Goal: Find contact information

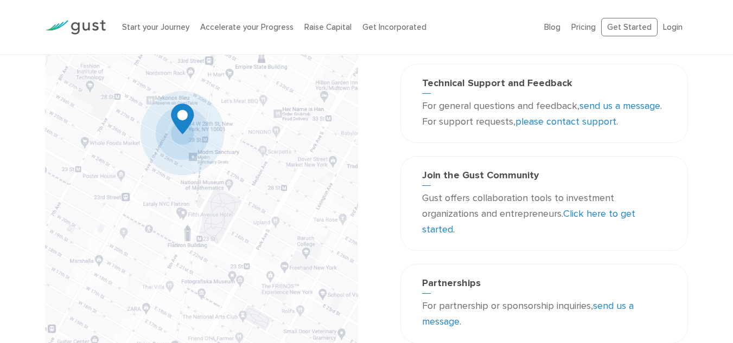
scroll to position [24, 0]
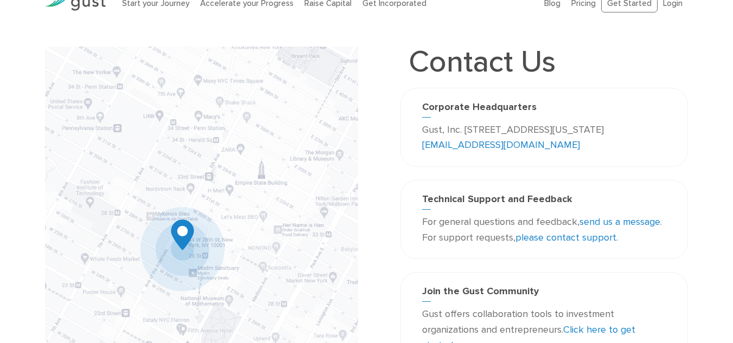
drag, startPoint x: 424, startPoint y: 130, endPoint x: 596, endPoint y: 131, distance: 172.0
click at [596, 131] on p "Gust, Inc. [STREET_ADDRESS][US_STATE] [EMAIL_ADDRESS][DOMAIN_NAME]" at bounding box center [544, 138] width 244 height 31
drag, startPoint x: 463, startPoint y: 144, endPoint x: 418, endPoint y: 129, distance: 47.9
click at [418, 129] on div "Corporate Headquarters Gust, Inc. [STREET_ADDRESS][US_STATE] [EMAIL_ADDRESS][DO…" at bounding box center [544, 127] width 260 height 52
copy p "Gust, Inc. [STREET_ADDRESS][US_STATE]"
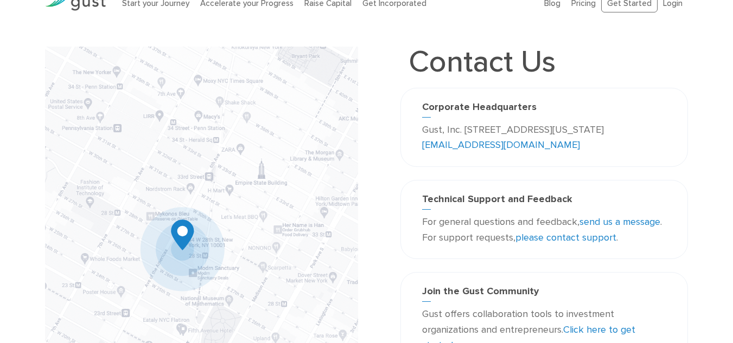
click at [589, 162] on div "Corporate Headquarters Gust, Inc. [STREET_ADDRESS][US_STATE] [EMAIL_ADDRESS][DO…" at bounding box center [544, 127] width 288 height 79
drag, startPoint x: 469, startPoint y: 146, endPoint x: 535, endPoint y: 146, distance: 65.6
click at [535, 146] on p "Gust, Inc. [STREET_ADDRESS][US_STATE] [EMAIL_ADDRESS][DOMAIN_NAME]" at bounding box center [544, 138] width 244 height 31
copy link "[EMAIL_ADDRESS][DOMAIN_NAME]"
click at [406, 122] on div "Corporate Headquarters Gust, Inc. [STREET_ADDRESS][US_STATE] [EMAIL_ADDRESS][DO…" at bounding box center [544, 127] width 288 height 79
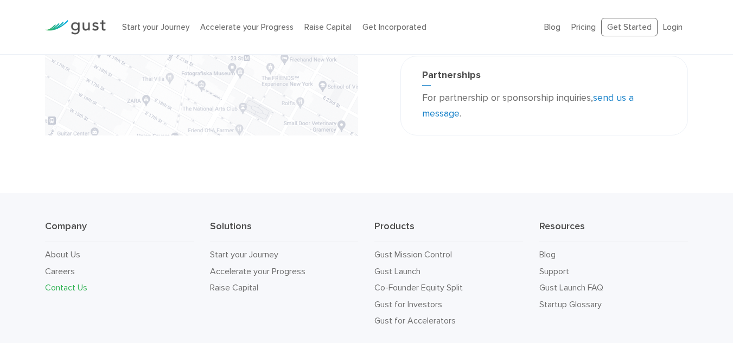
scroll to position [404, 0]
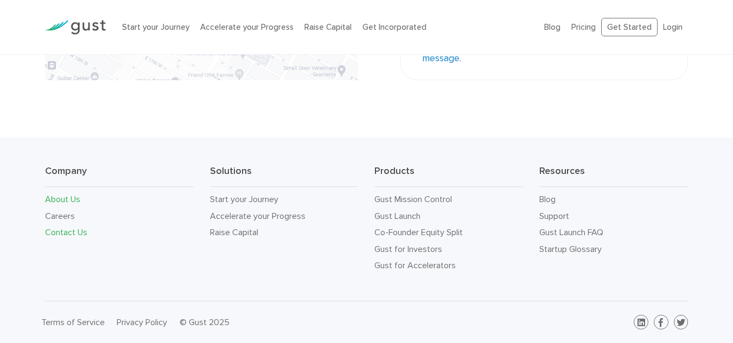
click at [63, 194] on link "About Us" at bounding box center [62, 199] width 35 height 10
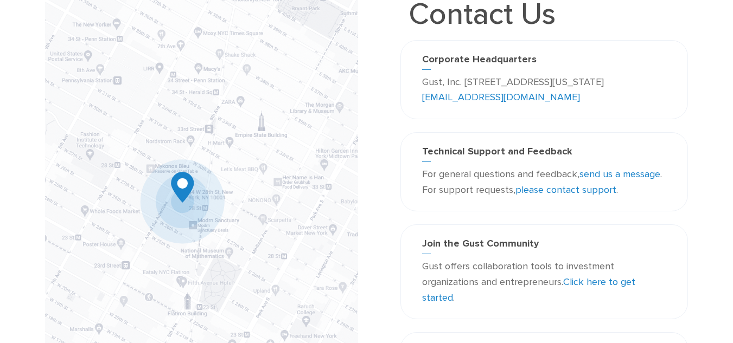
scroll to position [0, 0]
